Goal: Task Accomplishment & Management: Use online tool/utility

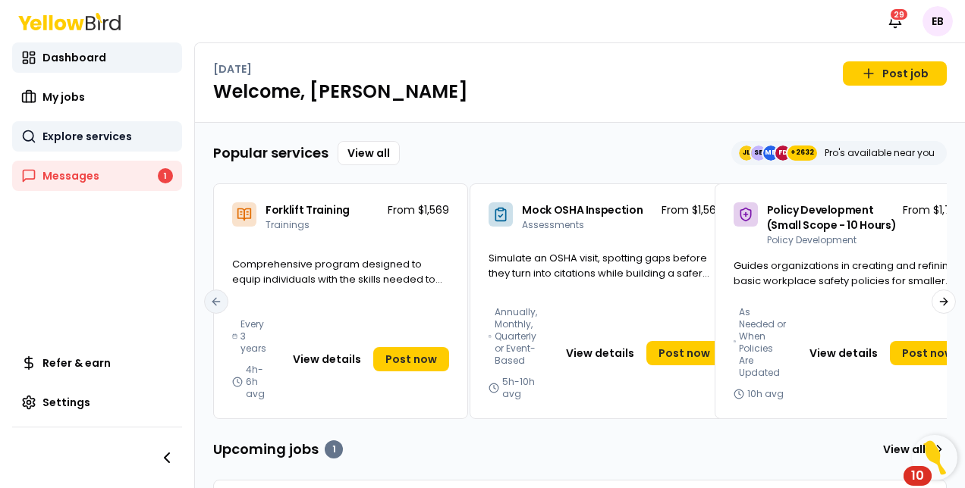
click at [131, 141] on link "Explore services" at bounding box center [97, 136] width 170 height 30
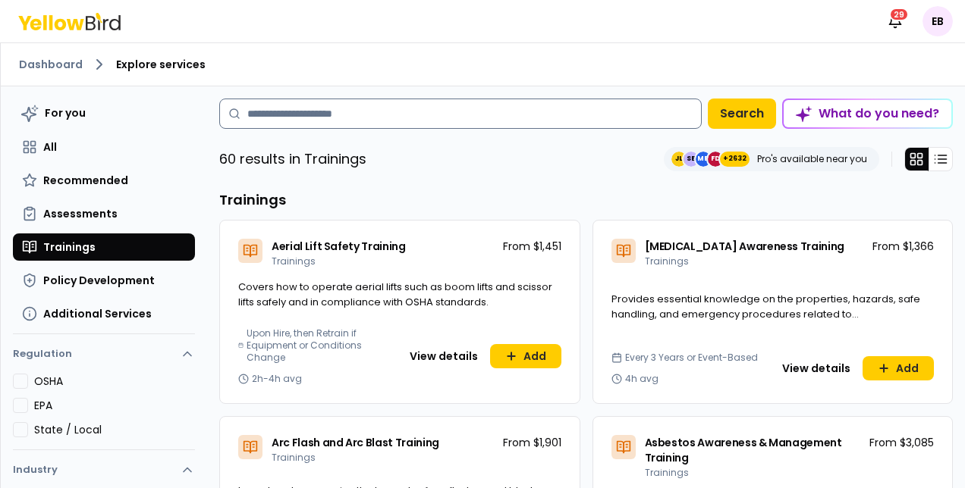
click at [347, 114] on input at bounding box center [460, 114] width 482 height 30
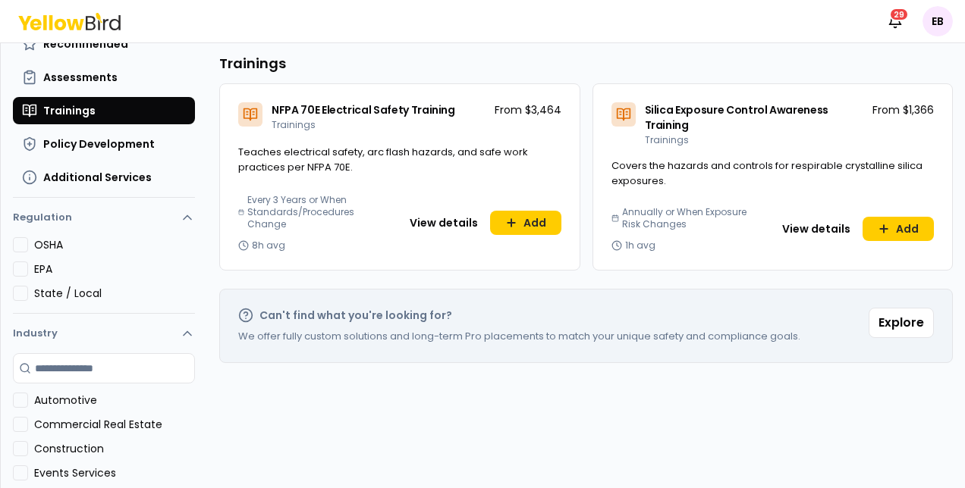
scroll to position [39, 0]
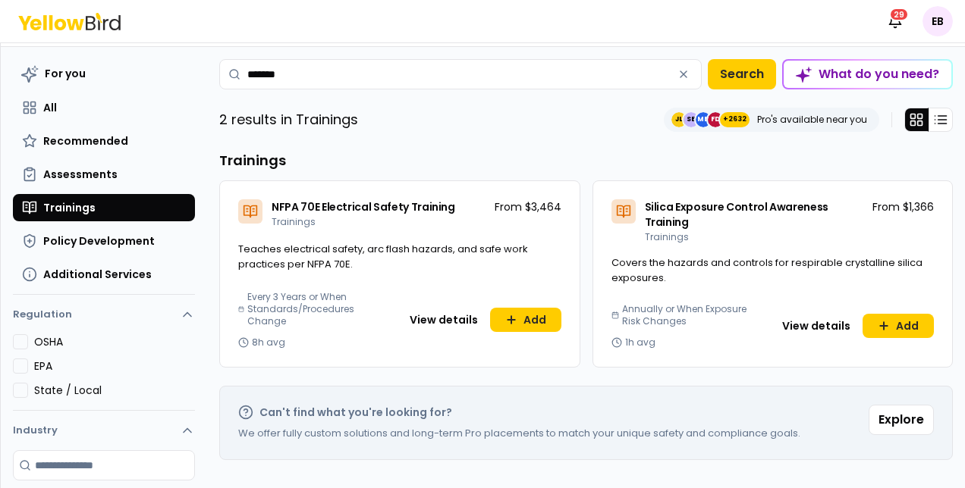
type input "*******"
click at [146, 256] on div "For you All Recommended Assessments Trainings Policy Development Additional Ser…" at bounding box center [104, 173] width 182 height 229
click at [142, 250] on button "Policy Development" at bounding box center [104, 241] width 182 height 27
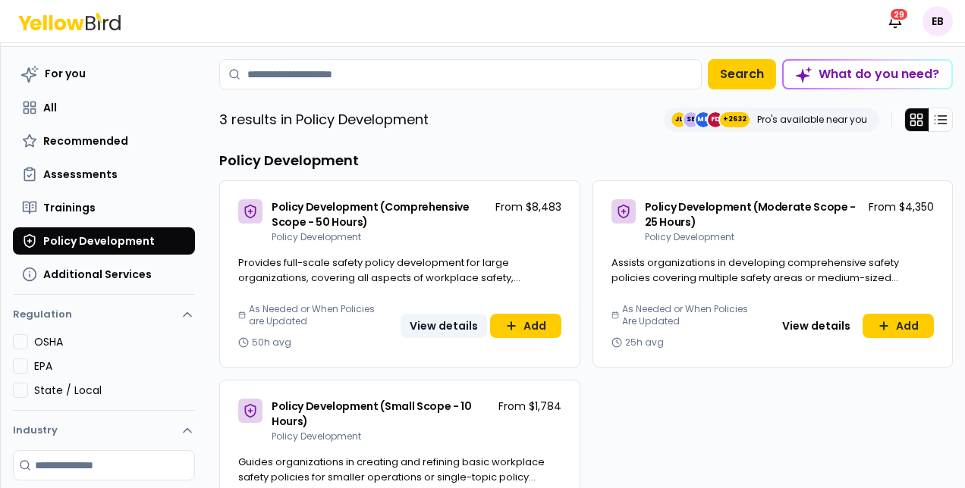
click at [427, 332] on button "View details" at bounding box center [443, 326] width 86 height 24
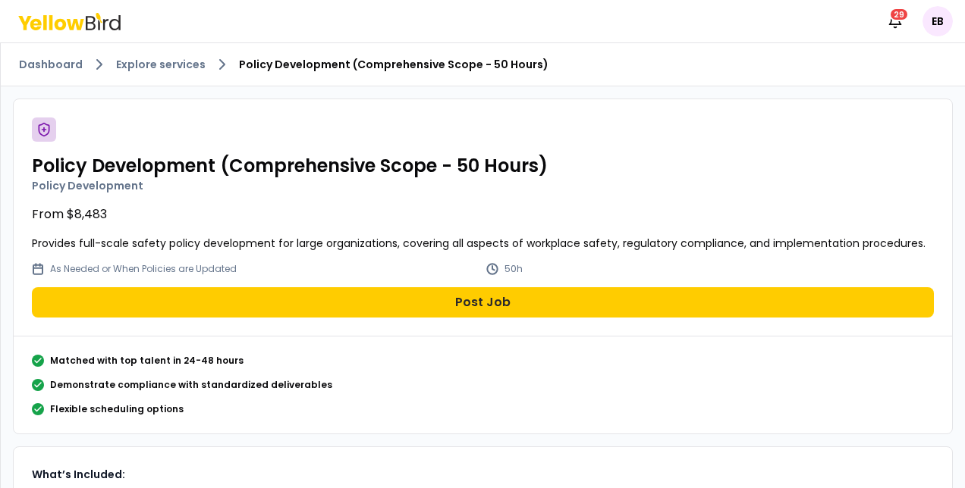
click at [253, 167] on h2 "Policy Development (Comprehensive Scope - 50 Hours)" at bounding box center [483, 166] width 902 height 24
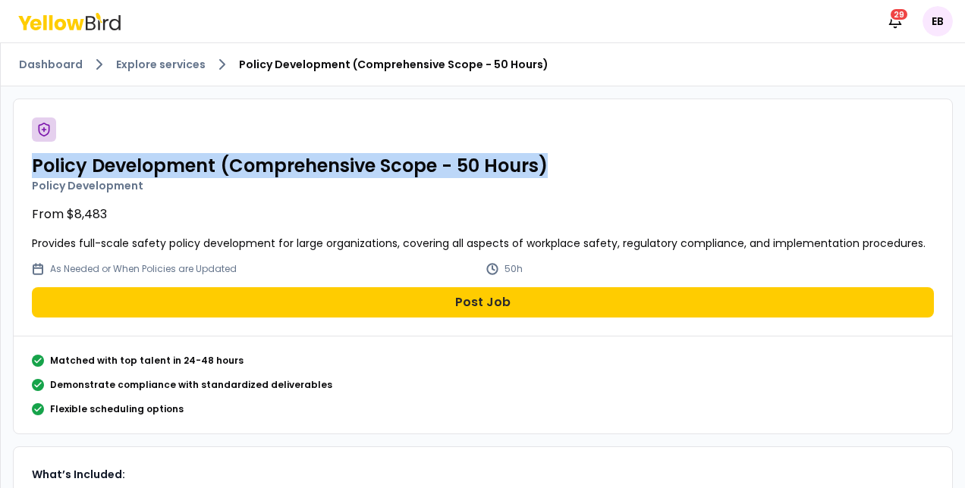
drag, startPoint x: 29, startPoint y: 164, endPoint x: 575, endPoint y: 145, distance: 546.4
click at [575, 145] on div "Policy Development (Comprehensive Scope - 50 Hours) Policy Development From $8,…" at bounding box center [483, 217] width 938 height 237
copy h2 "Policy Development (Comprehensive Scope - 50 Hours)"
